Goal: Transaction & Acquisition: Purchase product/service

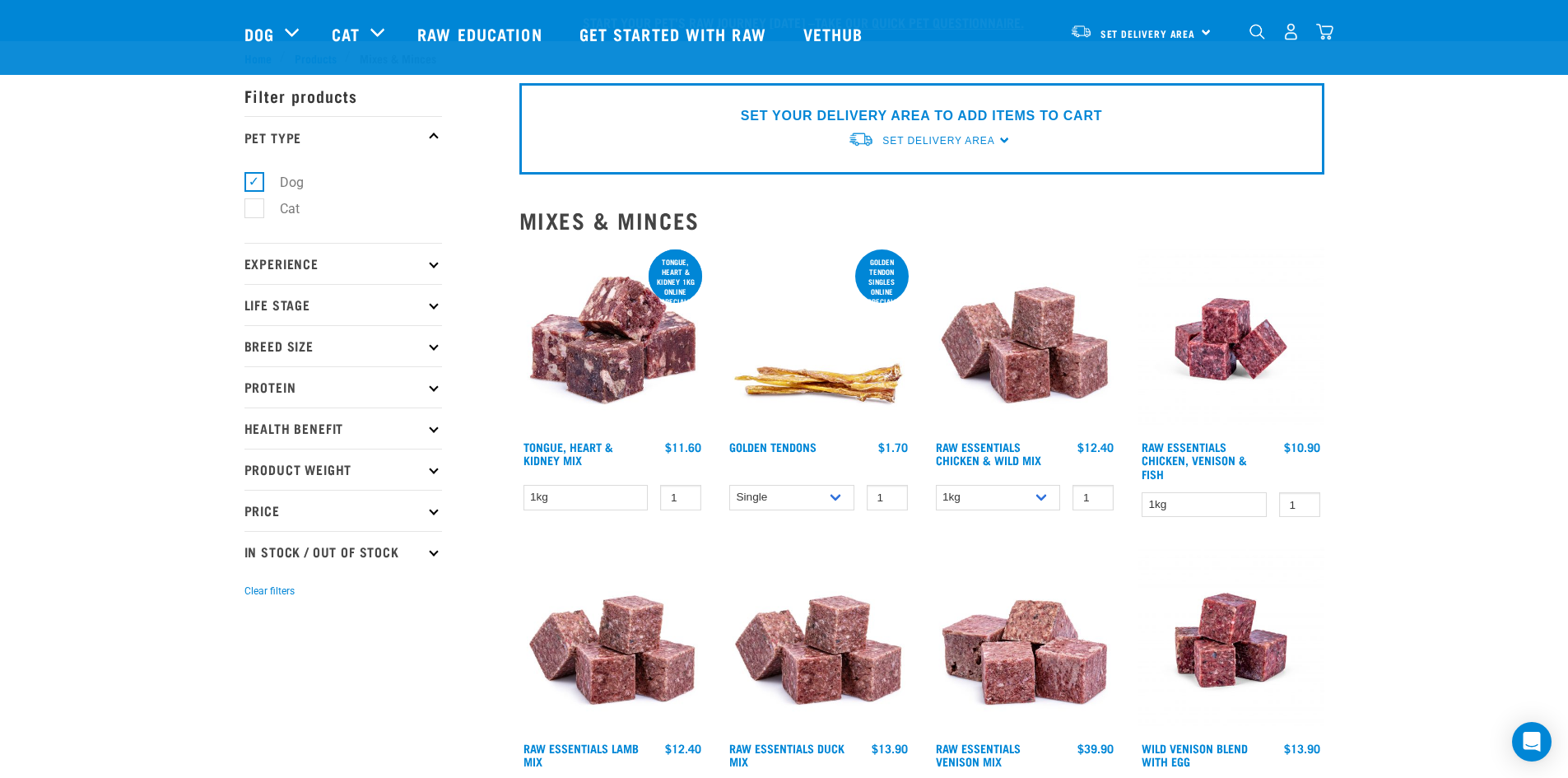
select select "712"
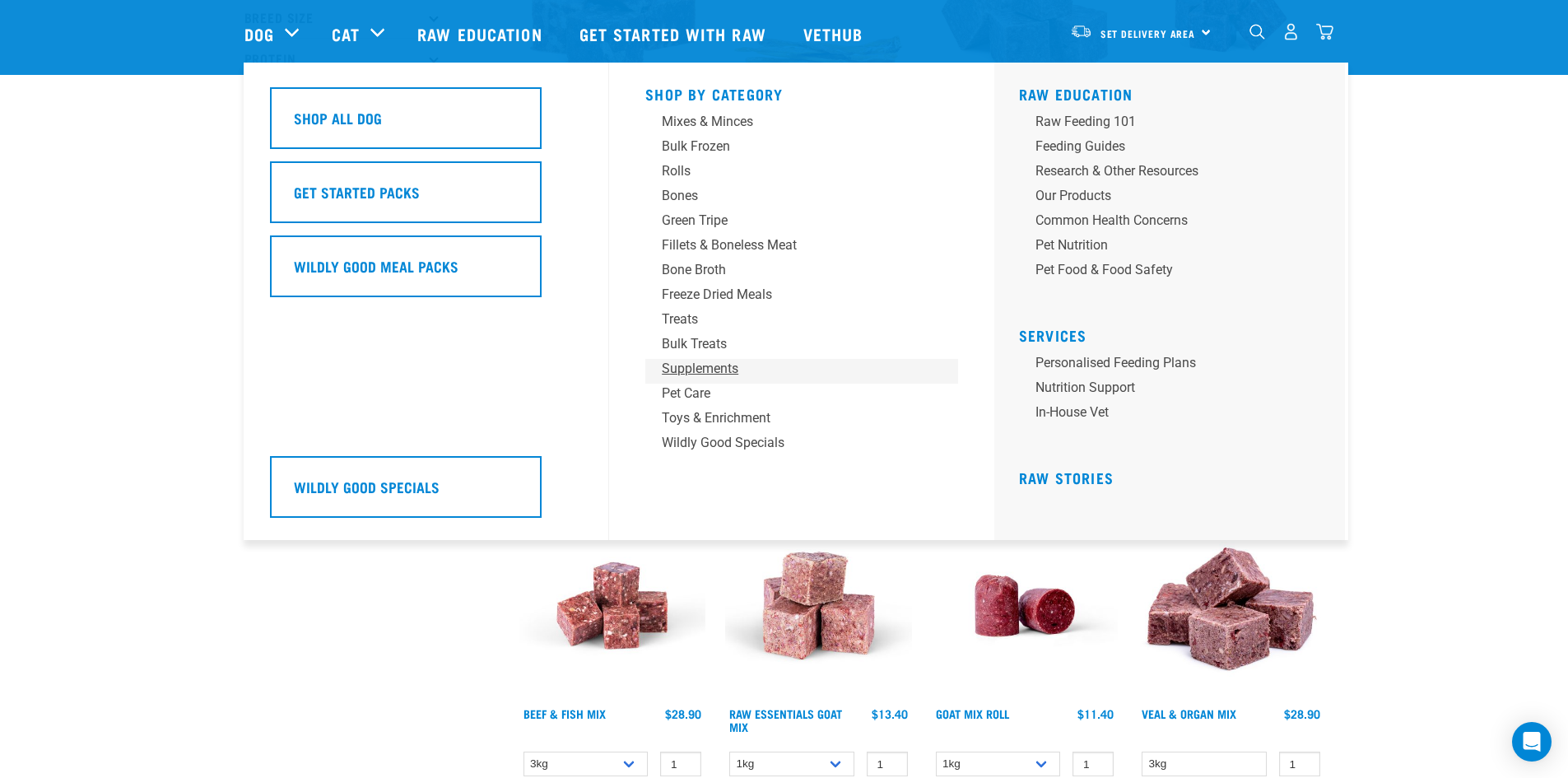
click at [678, 370] on div "Supplements" at bounding box center [790, 369] width 256 height 19
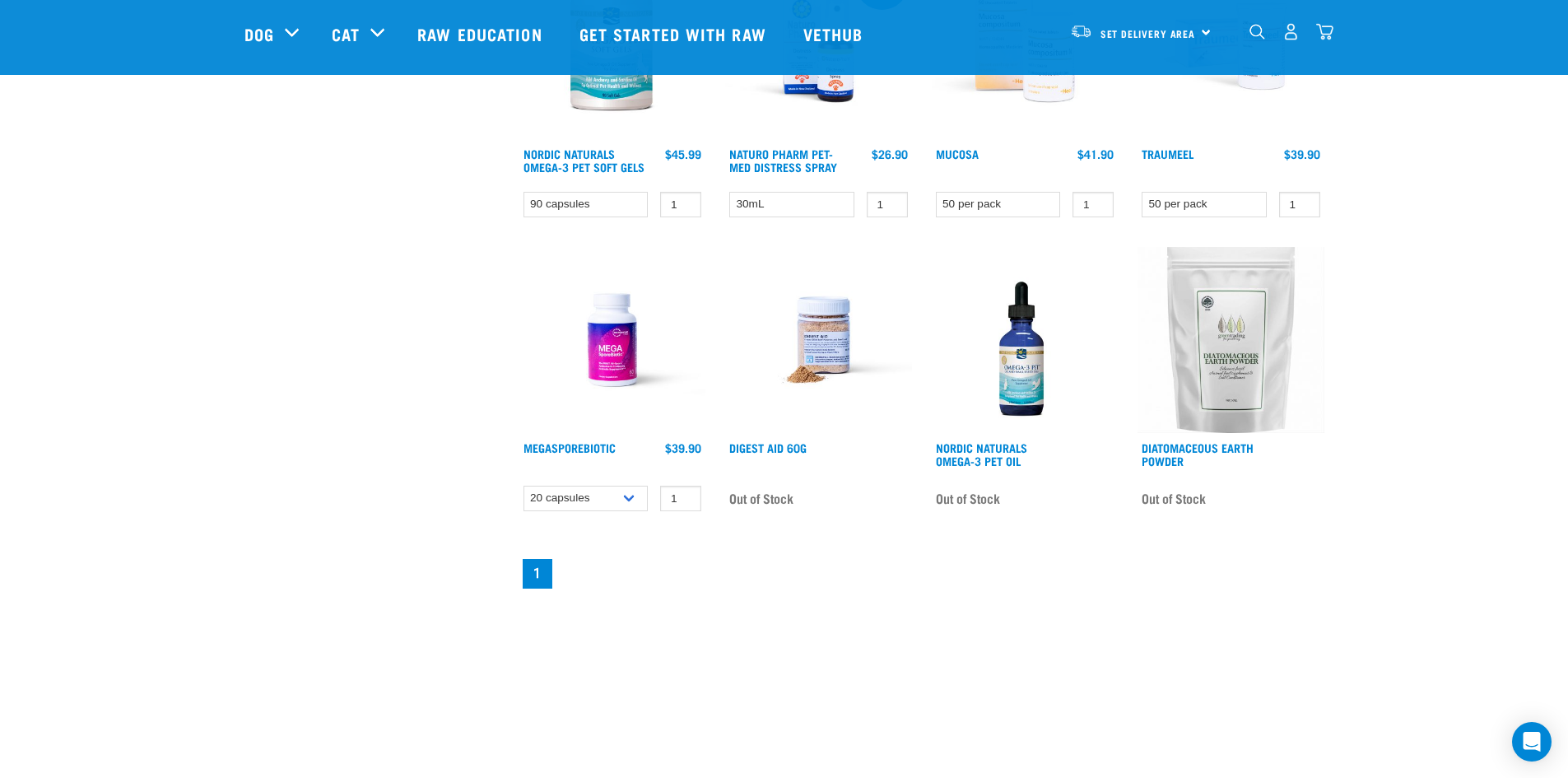
scroll to position [905, 0]
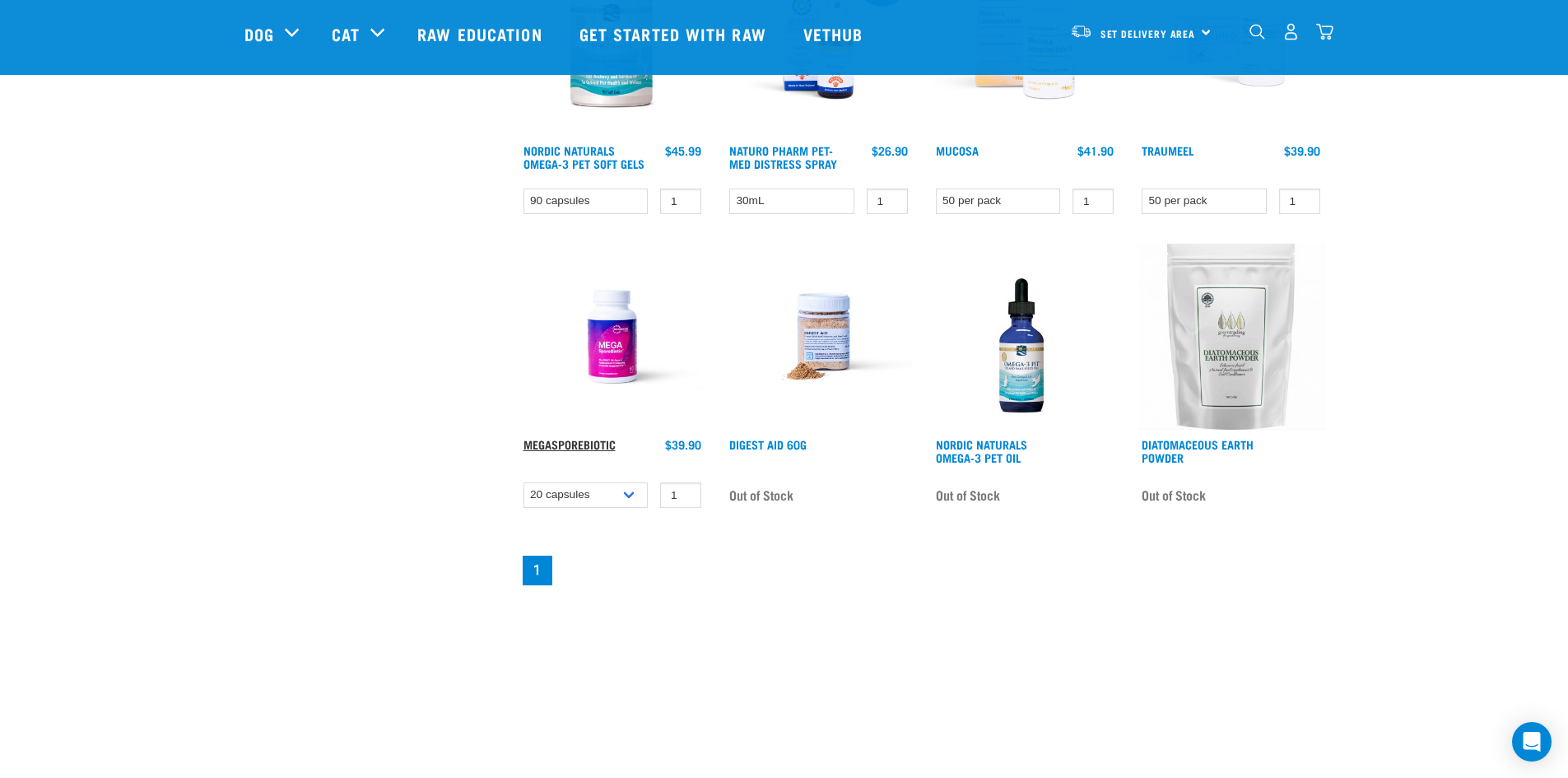
click at [578, 442] on link "MegaSporeBiotic" at bounding box center [570, 445] width 93 height 6
